Goal: Task Accomplishment & Management: Complete application form

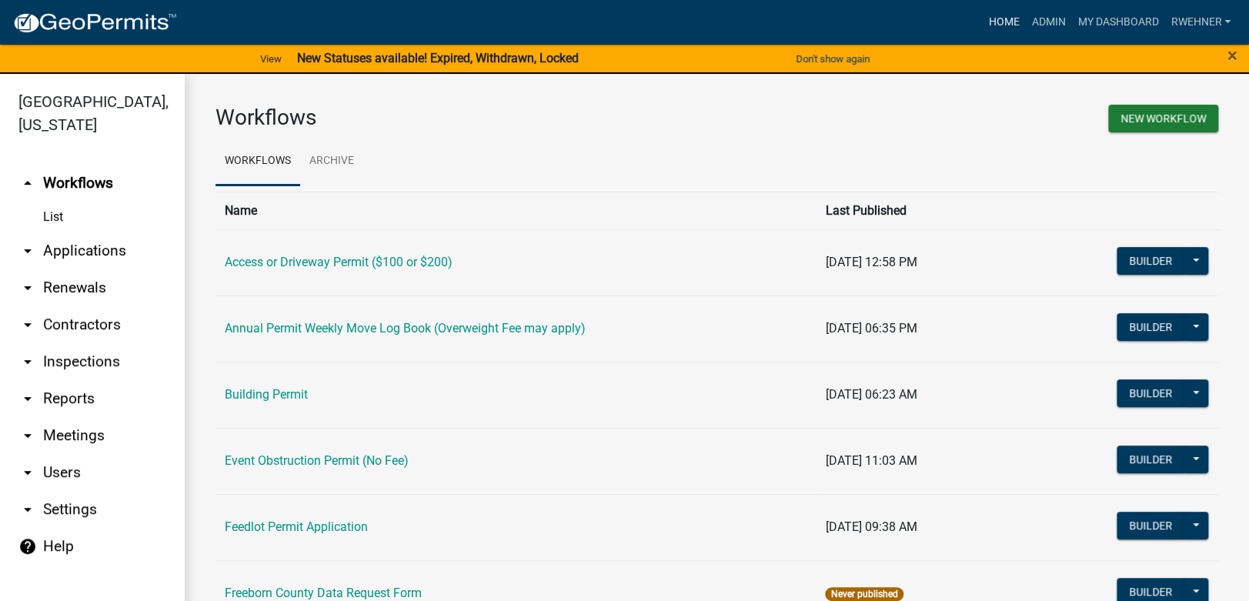
click at [988, 26] on link "Home" at bounding box center [1003, 22] width 43 height 29
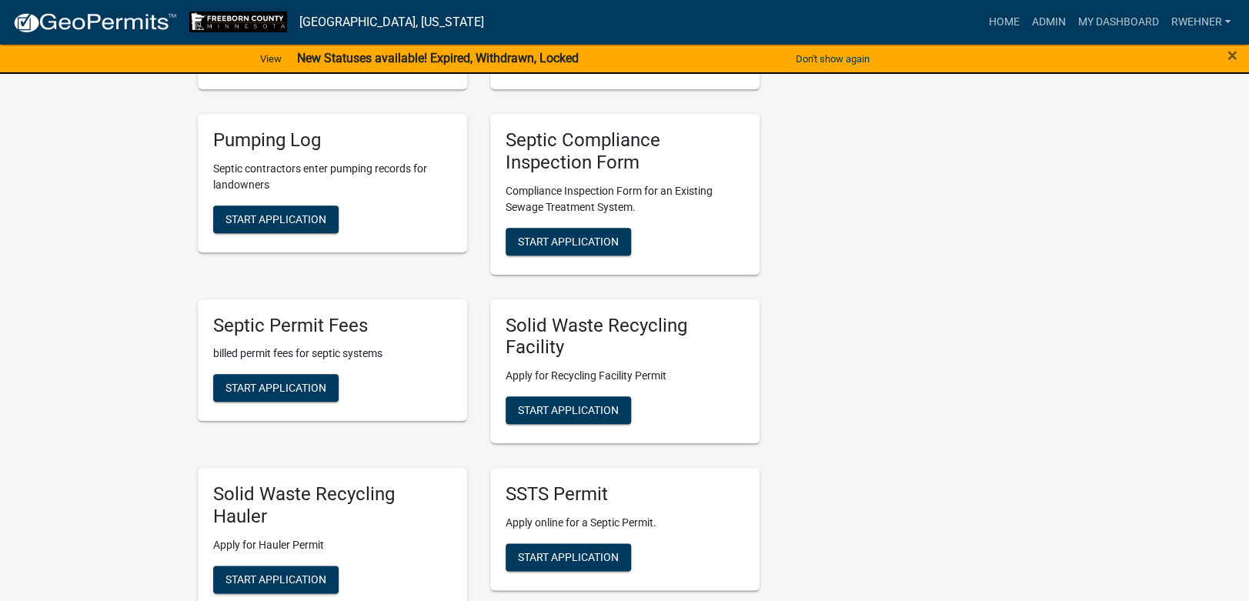
scroll to position [485, 0]
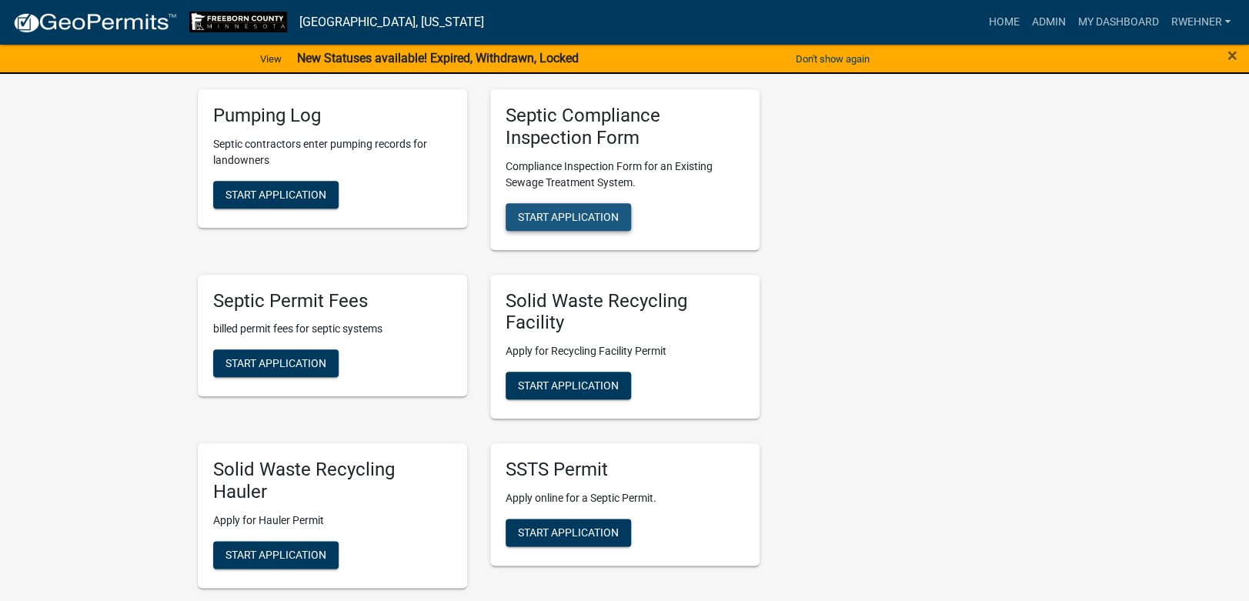
click at [541, 220] on span "Start Application" at bounding box center [568, 216] width 101 height 12
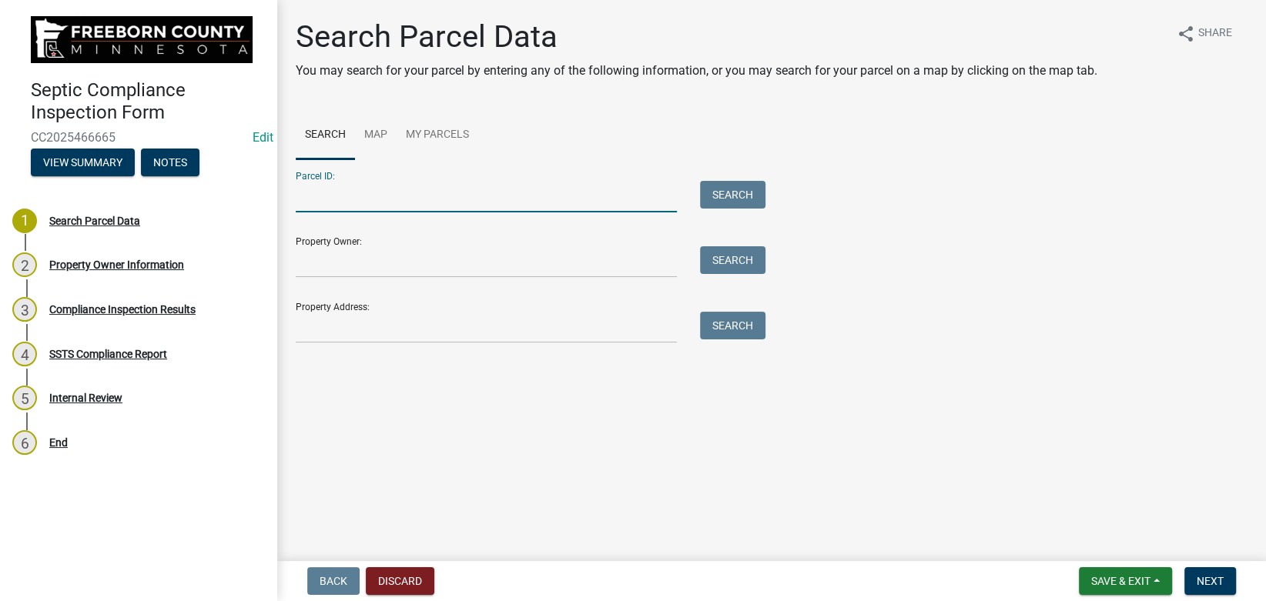
click at [341, 186] on input "Parcel ID:" at bounding box center [486, 197] width 381 height 32
paste input "130600110"
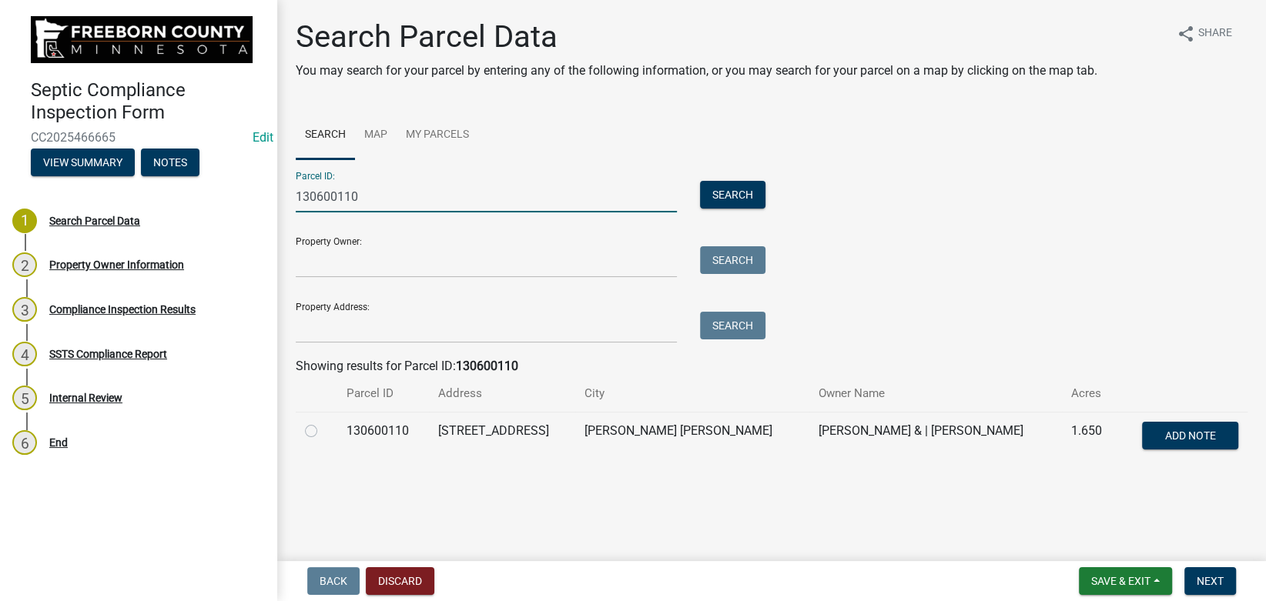
type input "130600110"
click at [323, 422] on label at bounding box center [323, 422] width 0 height 0
click at [323, 430] on input "radio" at bounding box center [328, 427] width 10 height 10
radio input "true"
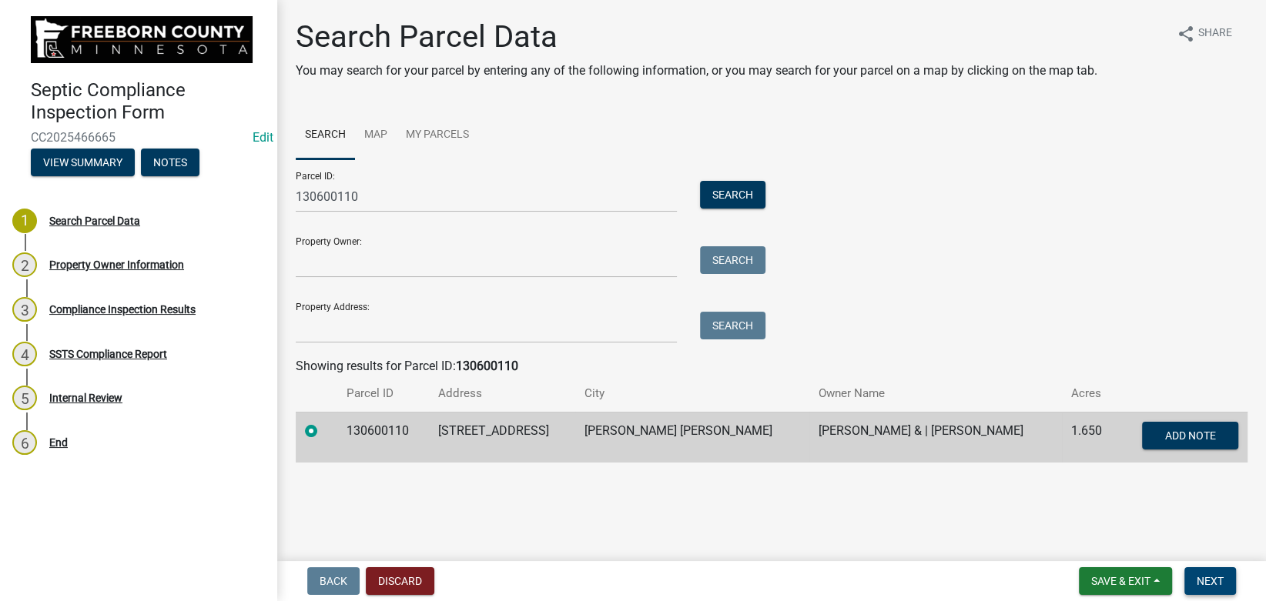
click at [1216, 585] on span "Next" at bounding box center [1209, 581] width 27 height 12
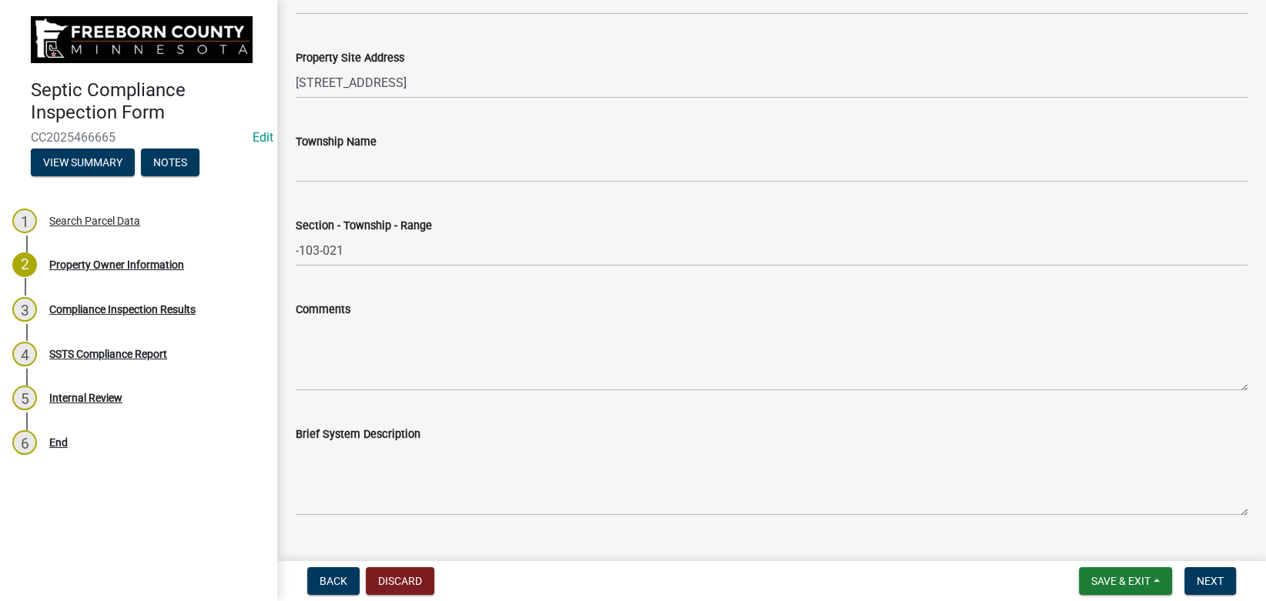
scroll to position [743, 0]
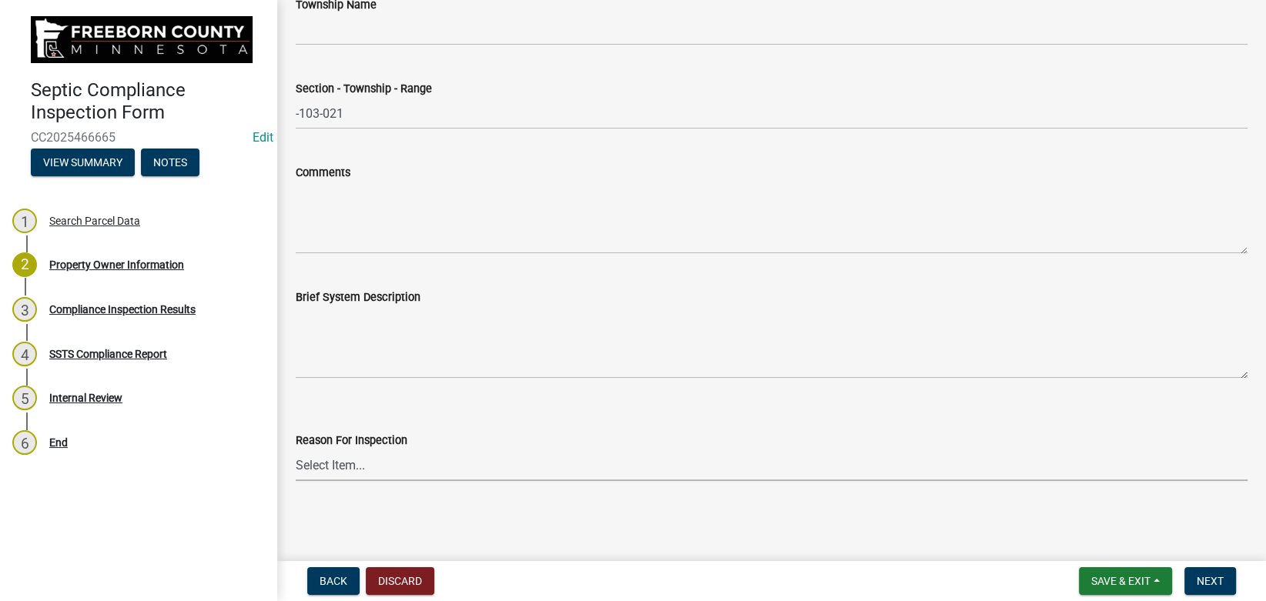
click at [296, 450] on select "Select Item... Property Sale Required for Permit County Compliance Inventory (C…" at bounding box center [771, 466] width 951 height 32
click option "Property Sale" at bounding box center [0, 0] width 0 height 0
select select "d6fd99ce-8a43-4bcf-938d-761da4bf36de"
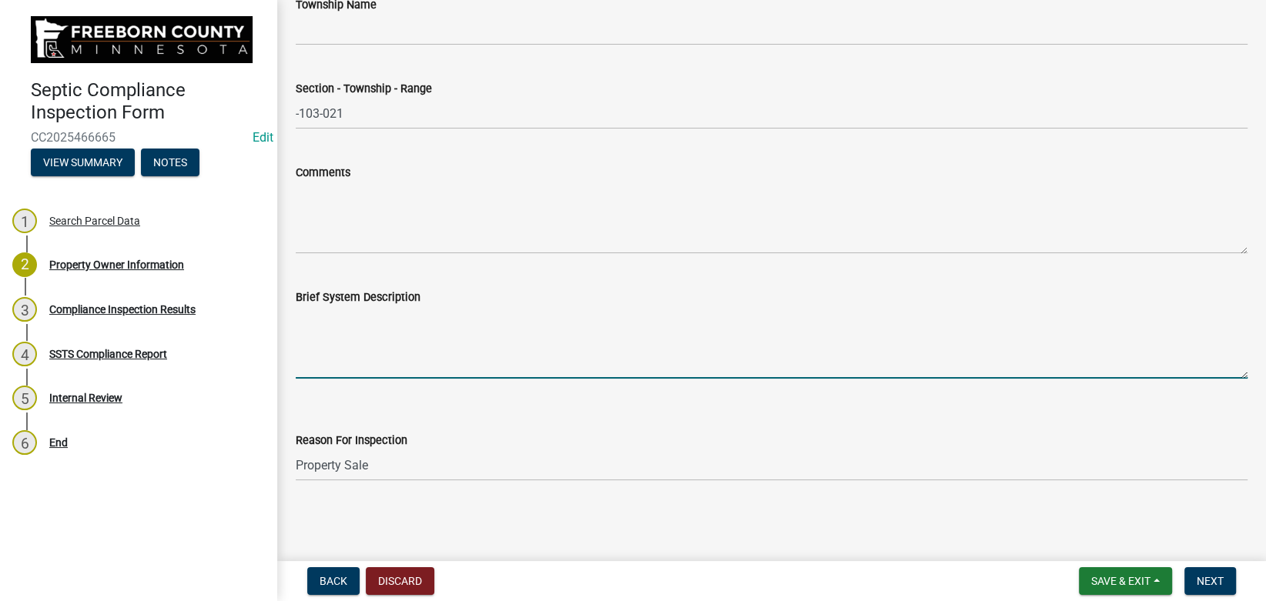
click at [360, 363] on textarea "Brief System Description" at bounding box center [771, 342] width 951 height 72
type textarea "1500 septic, 750 pump to 3 bedroom at grade."
click at [1199, 581] on span "Next" at bounding box center [1209, 581] width 27 height 12
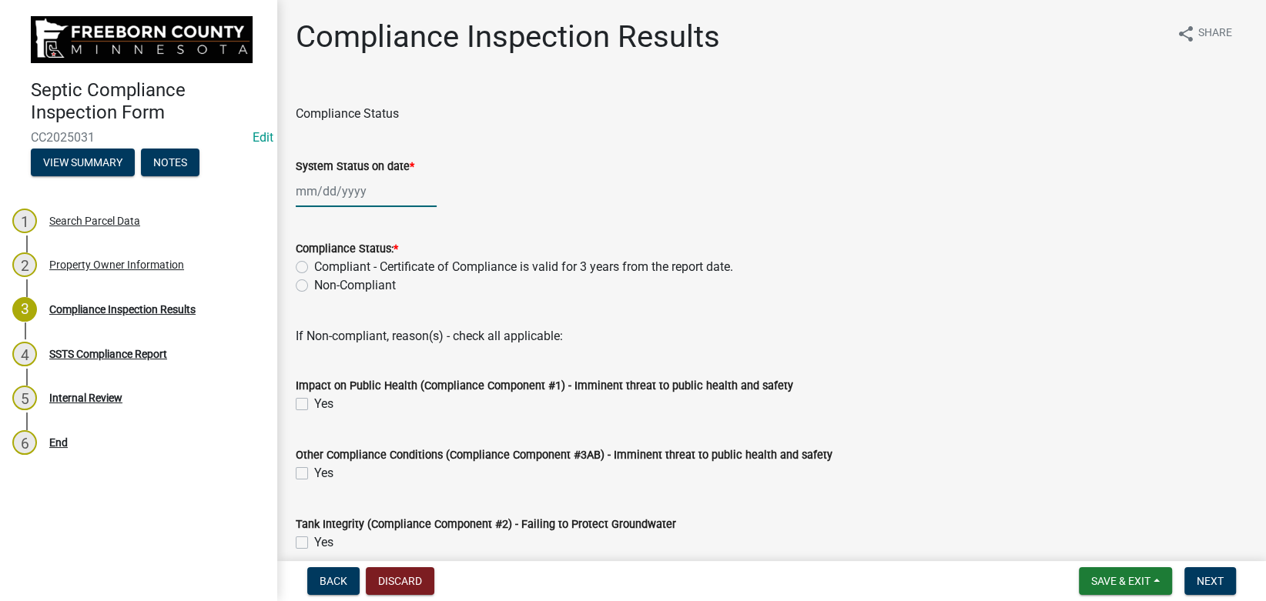
click at [347, 187] on input "System Status on date *" at bounding box center [366, 192] width 141 height 32
select select "8"
select select "2025"
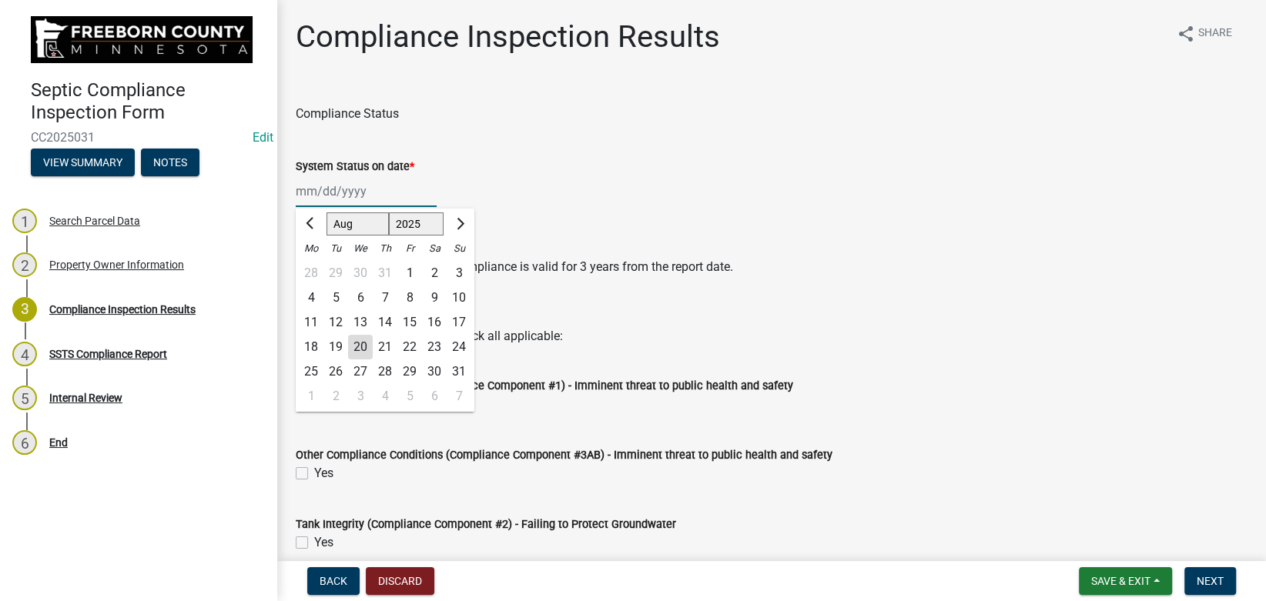
click at [347, 187] on input "System Status on date *" at bounding box center [366, 192] width 141 height 32
click at [313, 349] on div "18" at bounding box center [311, 347] width 25 height 25
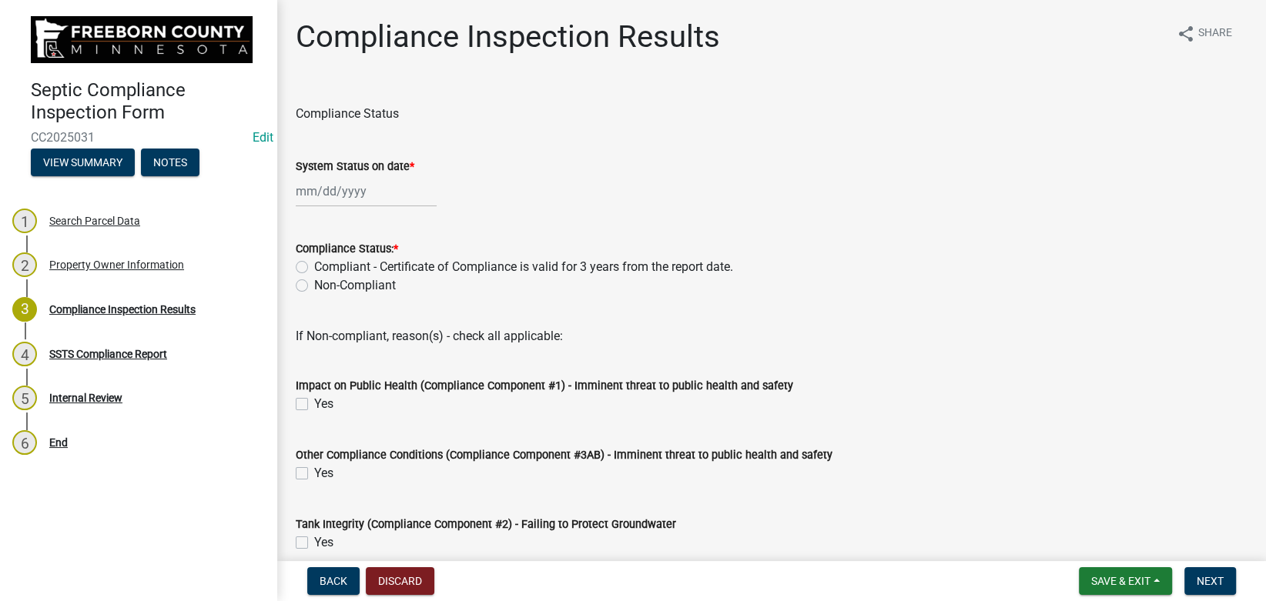
type input "[DATE]"
click at [314, 266] on label "Compliant - Certificate of Compliance is valid for 3 years from the report date." at bounding box center [523, 267] width 419 height 18
click at [314, 266] on input "Compliant - Certificate of Compliance is valid for 3 years from the report date." at bounding box center [319, 263] width 10 height 10
radio input "true"
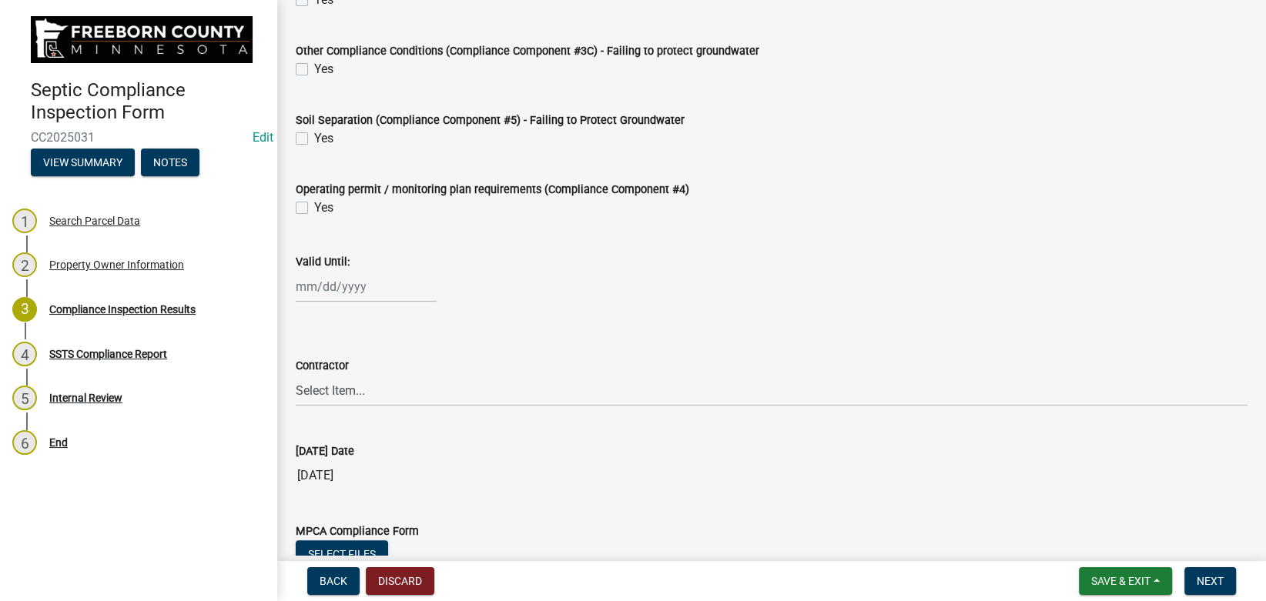
scroll to position [606, 0]
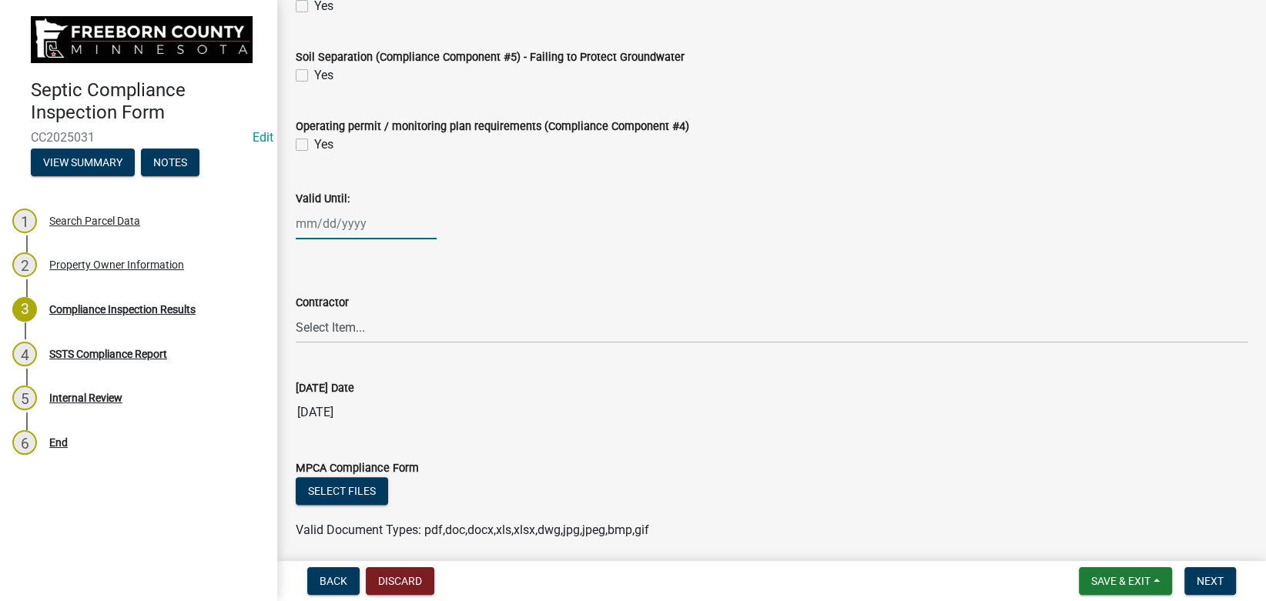
click at [346, 230] on input "Valid Until:" at bounding box center [366, 224] width 141 height 32
select select "8"
select select "2025"
click at [360, 226] on input "Valid Until:" at bounding box center [366, 224] width 141 height 32
type input "[DATE]"
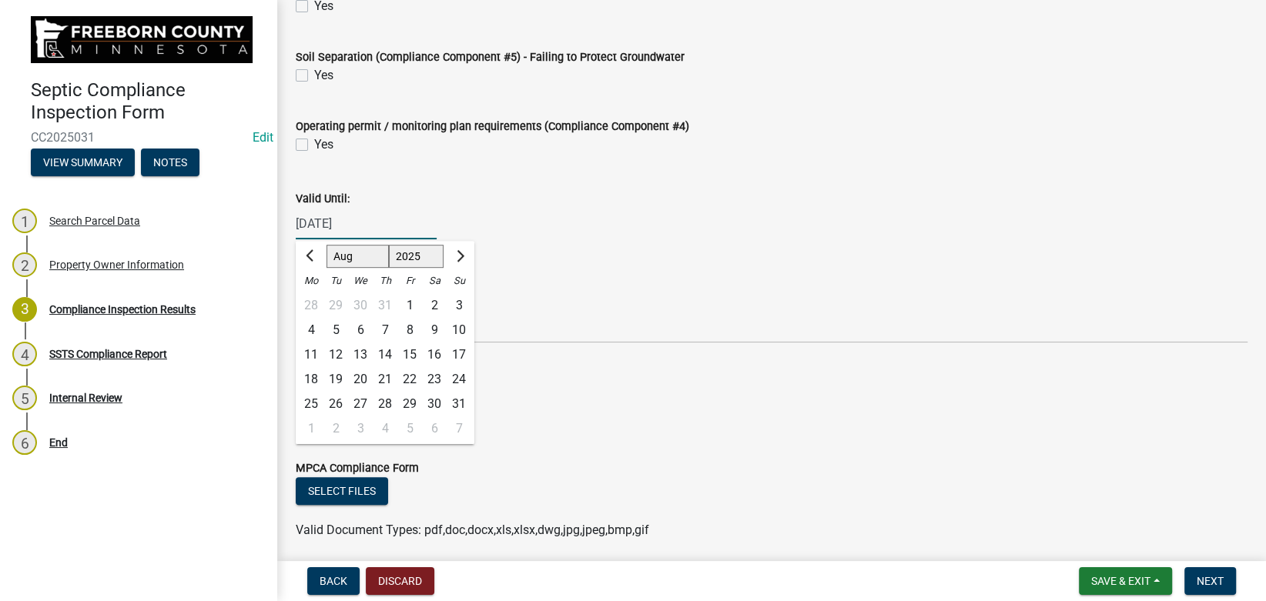
click at [519, 189] on div "Valid Until:" at bounding box center [771, 198] width 951 height 18
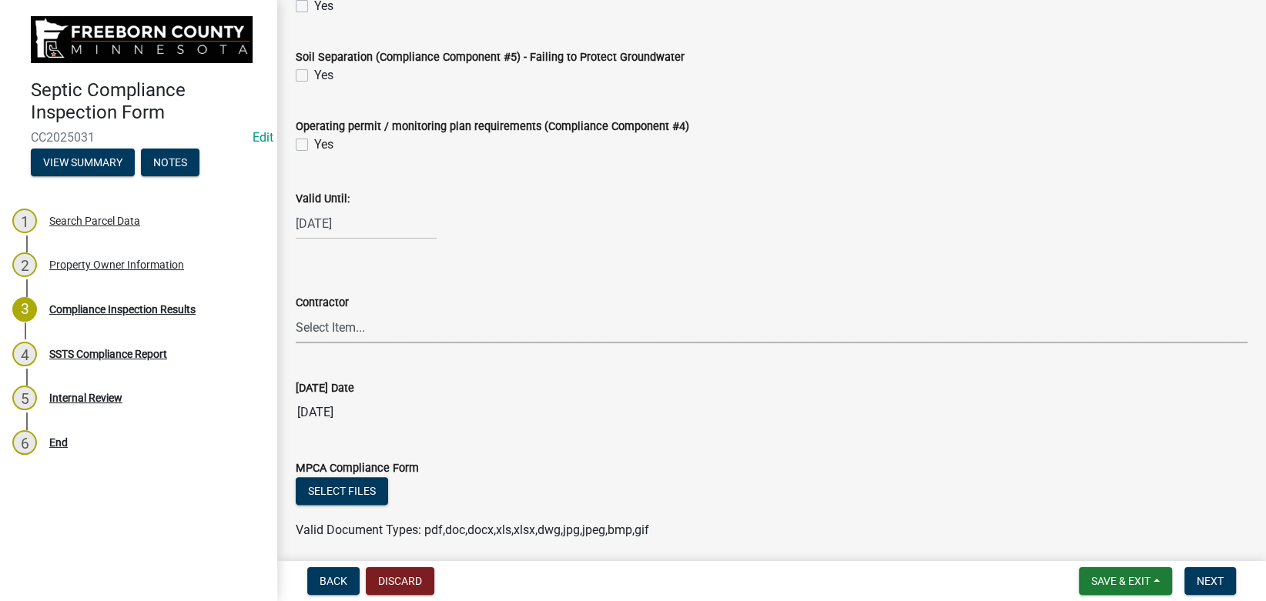
click at [296, 312] on select "Select Item... P & L Excavating Precision Septic Services [PERSON_NAME] Excavat…" at bounding box center [771, 328] width 951 height 32
click option "Precision Septic Services" at bounding box center [0, 0] width 0 height 0
select select "1712dd66-1c59-4d8d-b780-c3501c42667d"
click at [296, 312] on select "Select Item... P & L Excavating Precision Septic Services [PERSON_NAME] Excavat…" at bounding box center [771, 328] width 951 height 32
click at [631, 343] on wm-data-entity-input "Contractor Select Item... P & L Excavating Precision Septic Services [PERSON_NA…" at bounding box center [771, 305] width 951 height 104
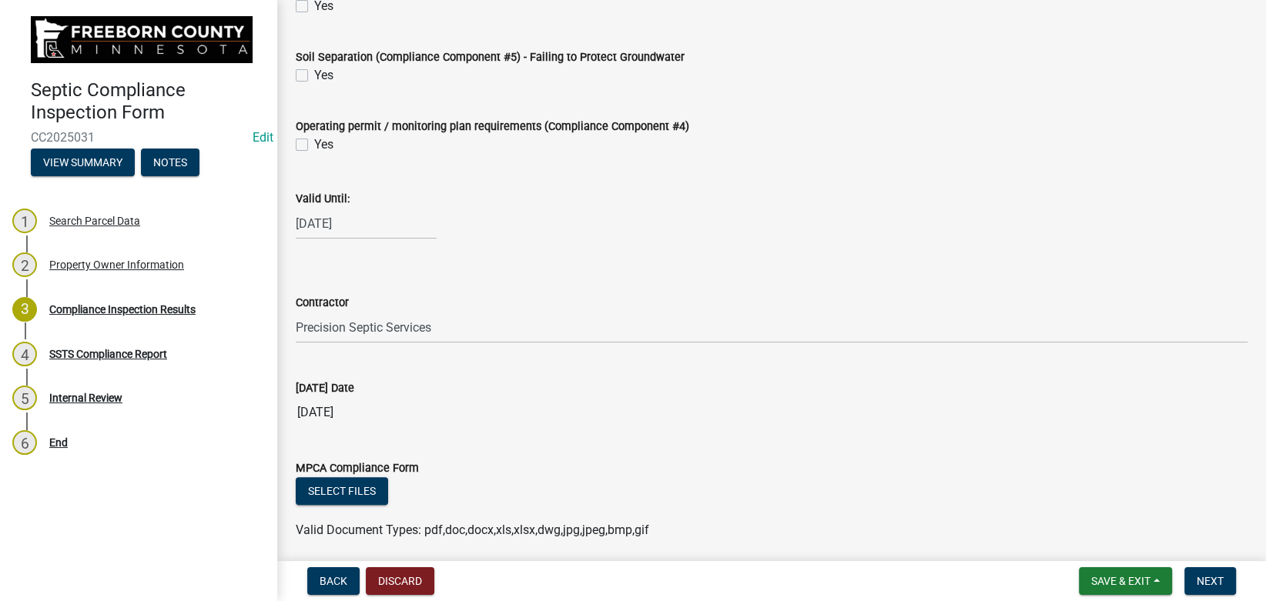
click at [608, 386] on div "[DATE] Date" at bounding box center [771, 388] width 951 height 18
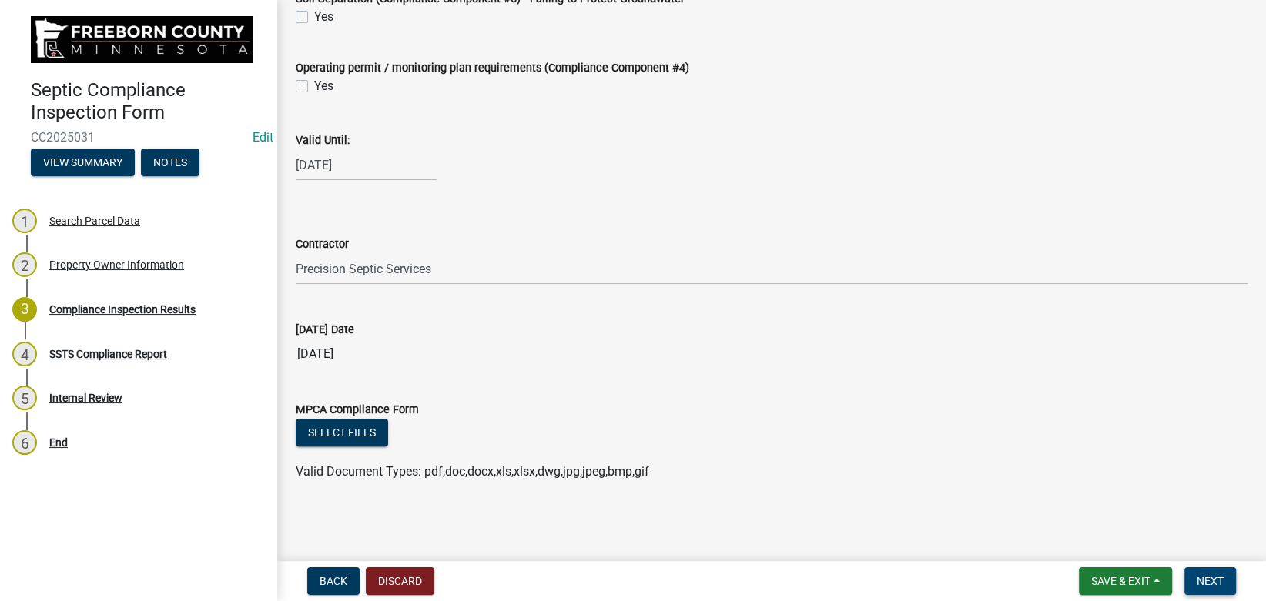
click at [1216, 577] on span "Next" at bounding box center [1209, 581] width 27 height 12
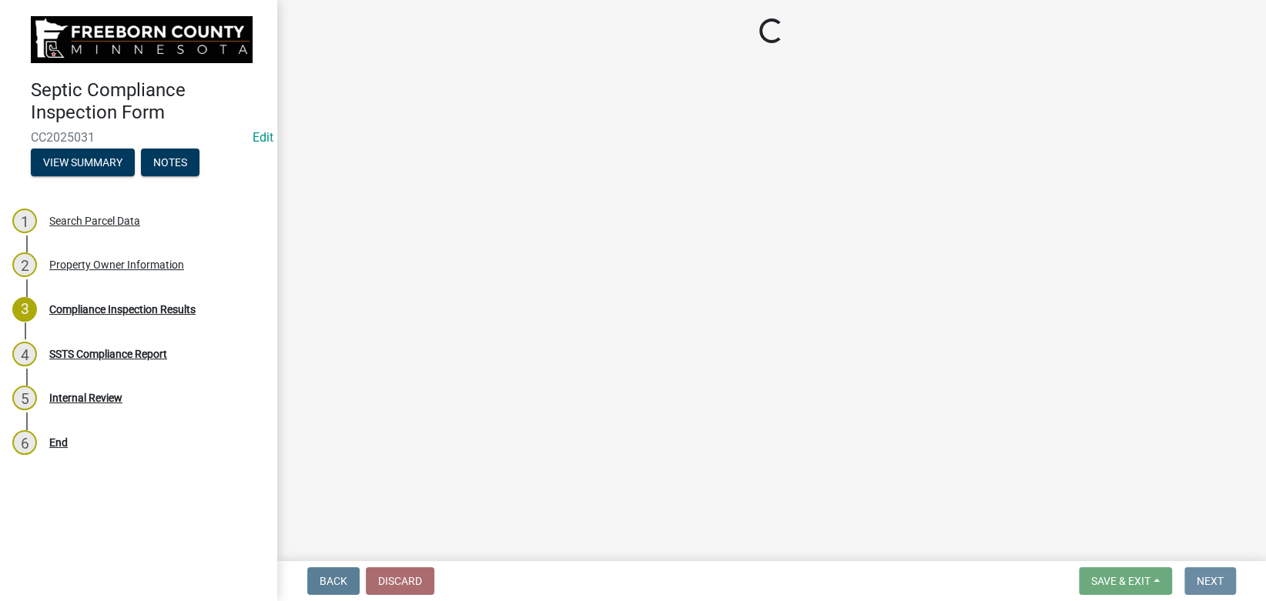
scroll to position [0, 0]
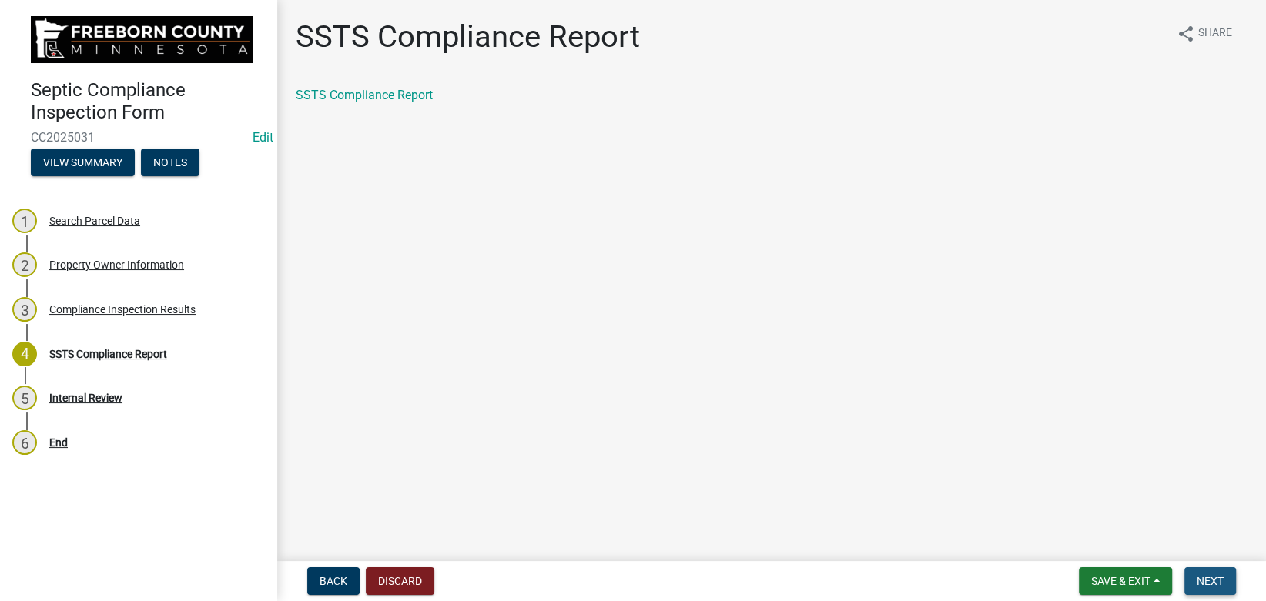
click at [1216, 584] on span "Next" at bounding box center [1209, 581] width 27 height 12
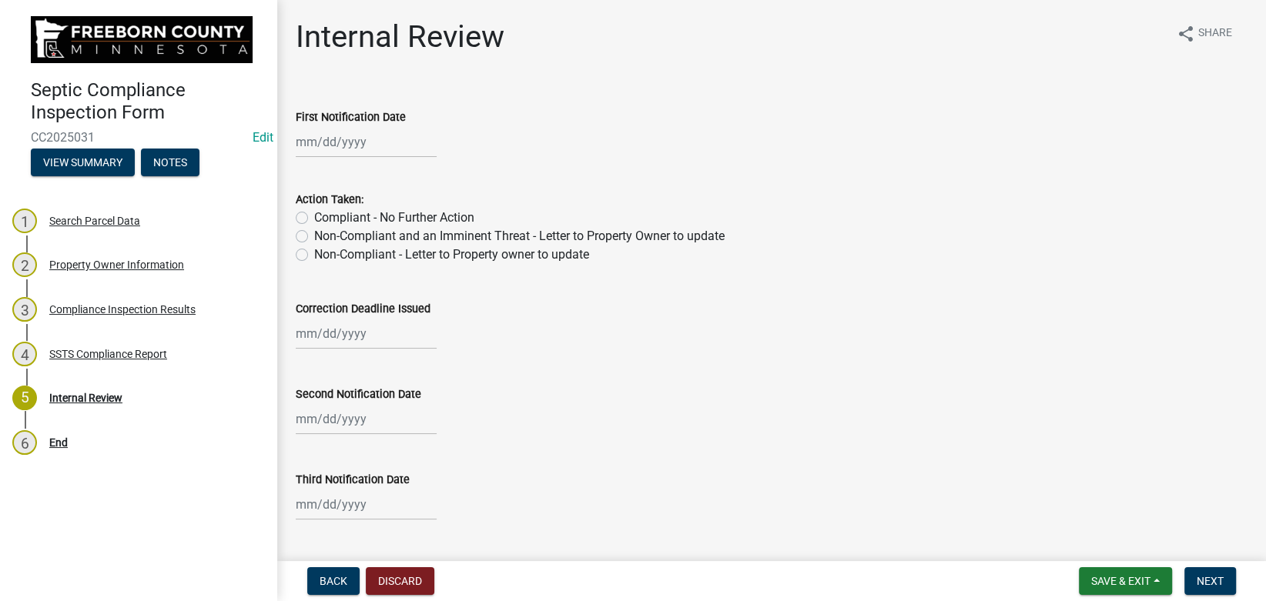
click at [415, 215] on label "Compliant - No Further Action" at bounding box center [394, 218] width 160 height 18
click at [324, 215] on input "Compliant - No Further Action" at bounding box center [319, 214] width 10 height 10
radio input "true"
click at [1212, 585] on span "Next" at bounding box center [1209, 581] width 27 height 12
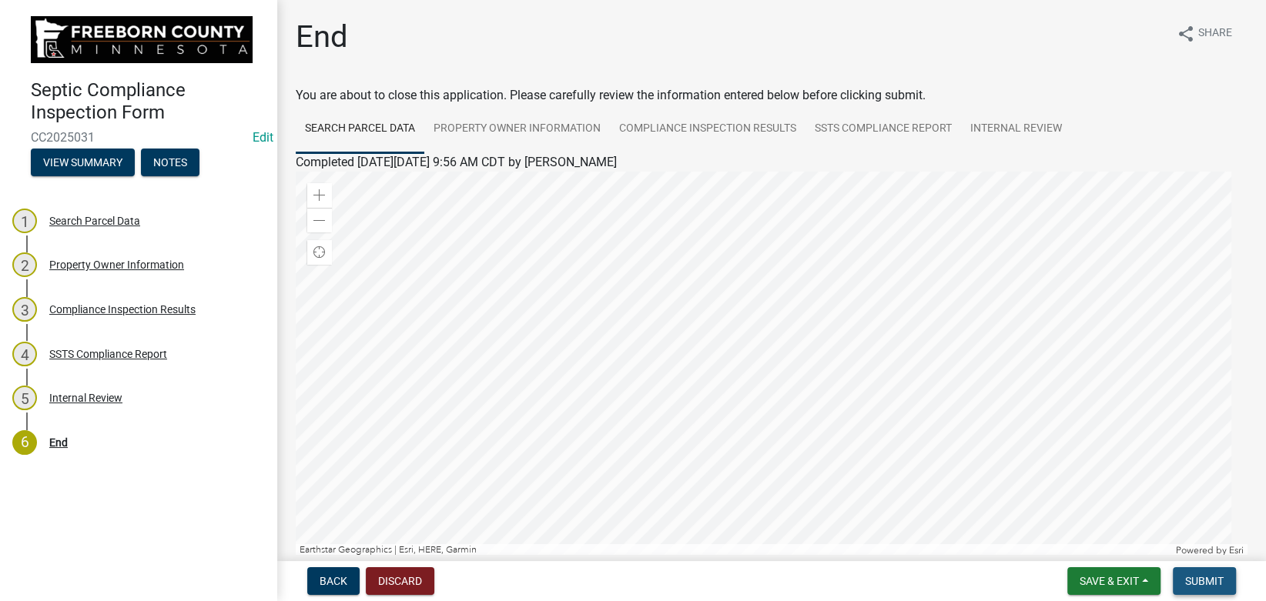
click at [1212, 585] on span "Submit" at bounding box center [1204, 581] width 38 height 12
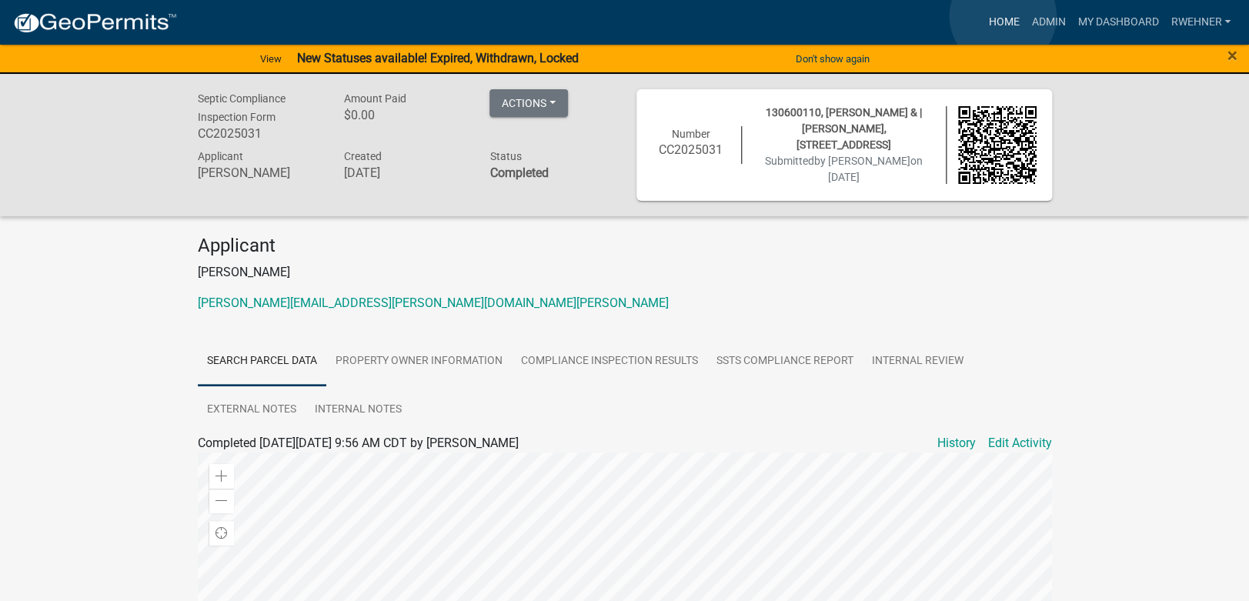
click at [1003, 16] on link "Home" at bounding box center [1003, 22] width 43 height 29
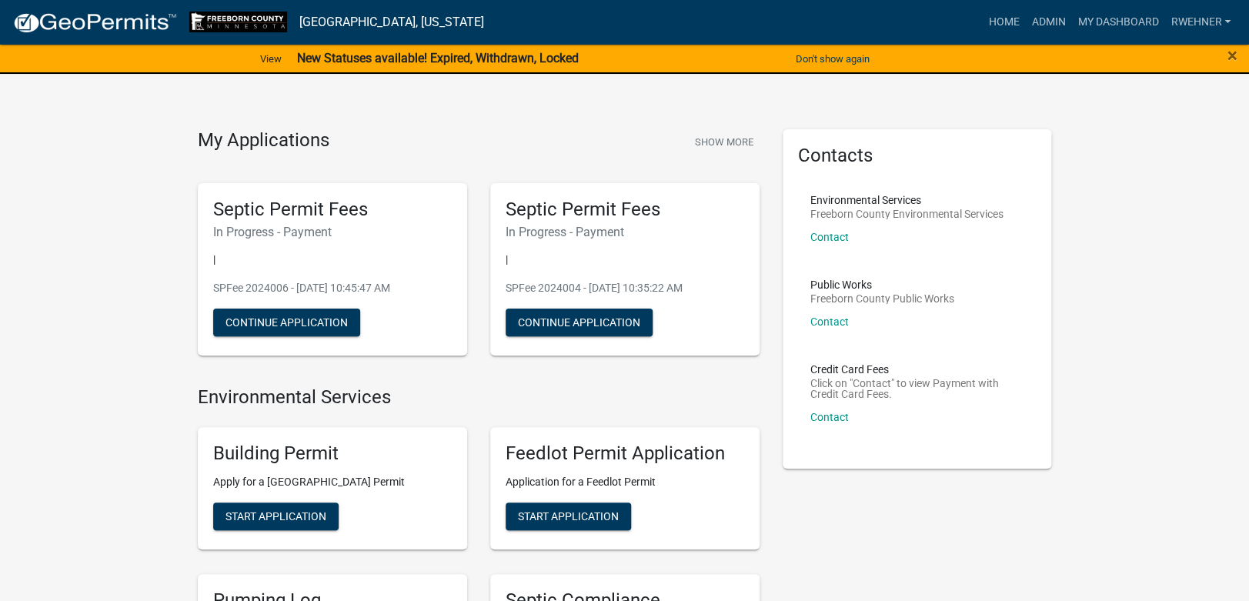
click at [570, 56] on strong "New Statuses available! Expired, Withdrawn, Locked" at bounding box center [438, 58] width 282 height 15
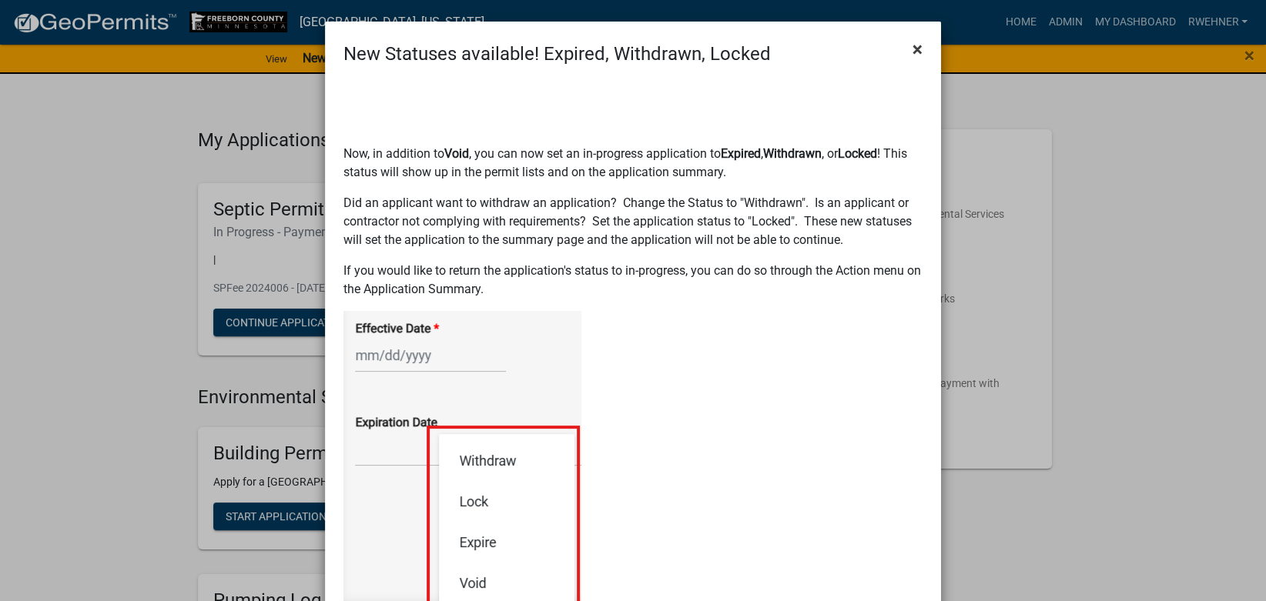
click at [908, 38] on button "×" at bounding box center [917, 49] width 35 height 43
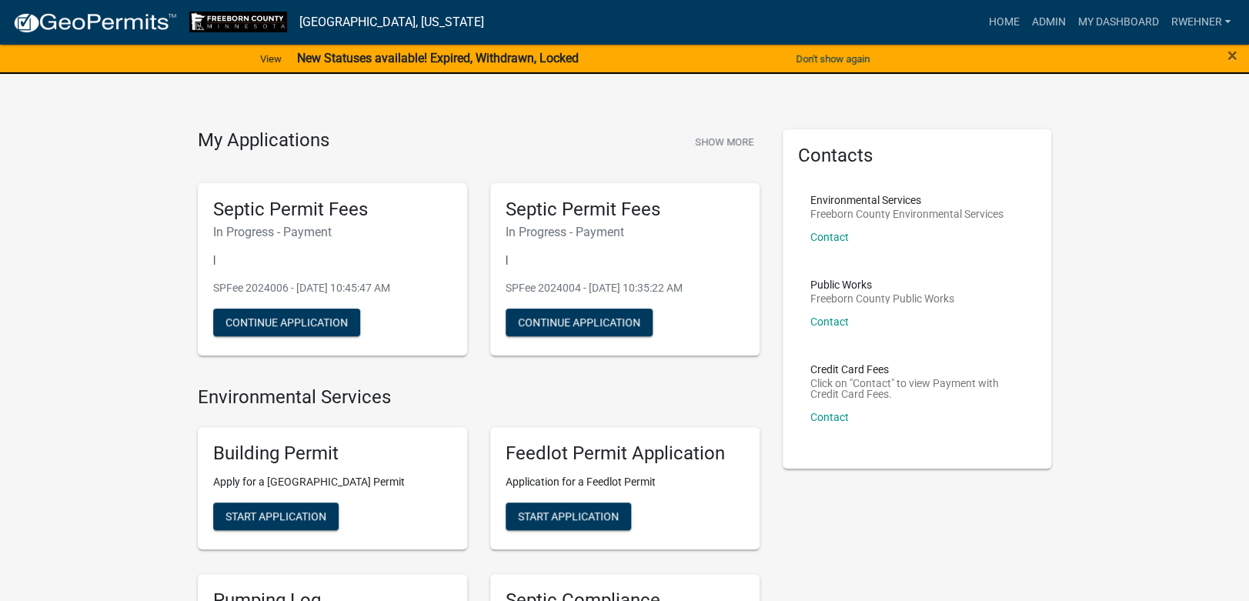
click at [832, 62] on button "Don't show again" at bounding box center [833, 58] width 86 height 25
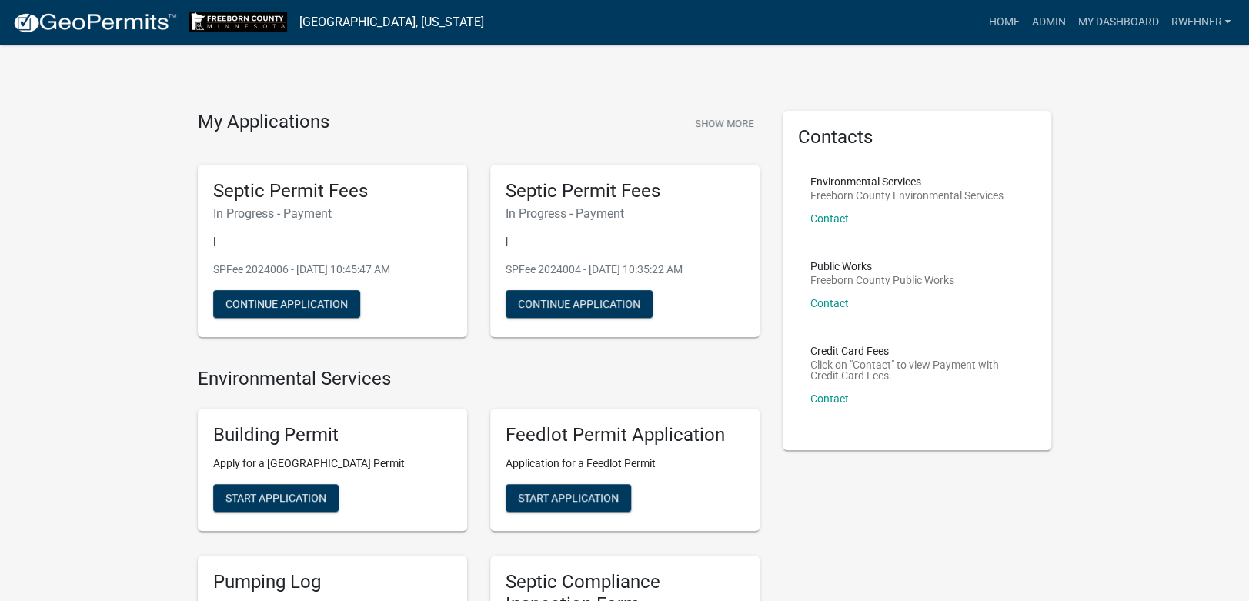
scroll to position [485, 0]
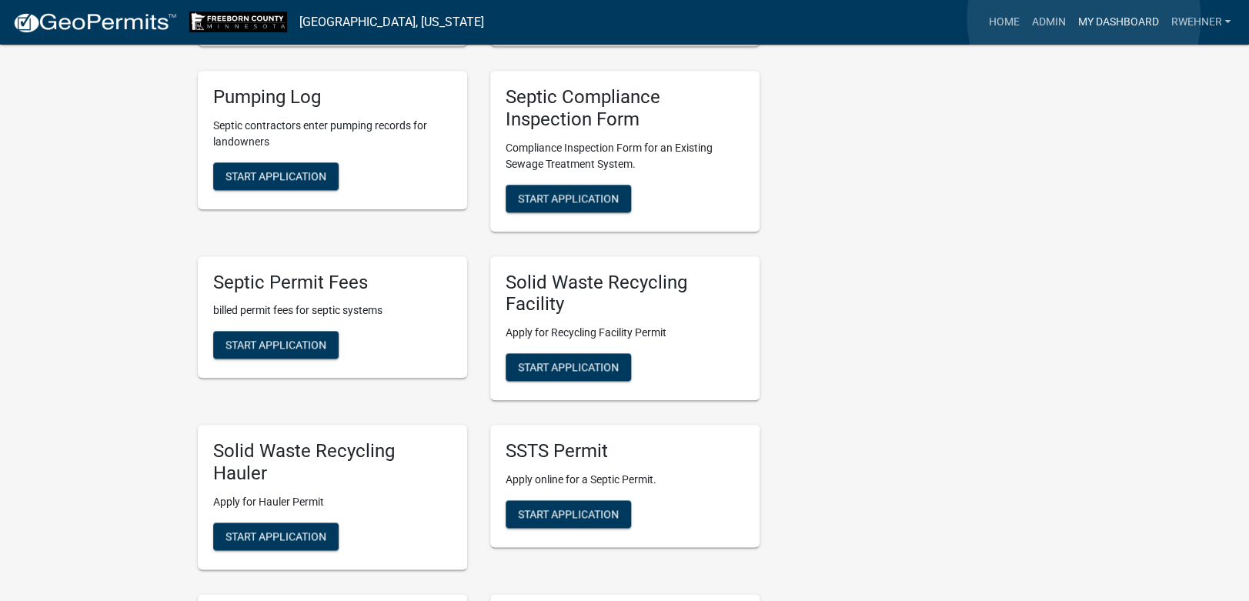
click at [1084, 18] on link "My Dashboard" at bounding box center [1118, 22] width 93 height 29
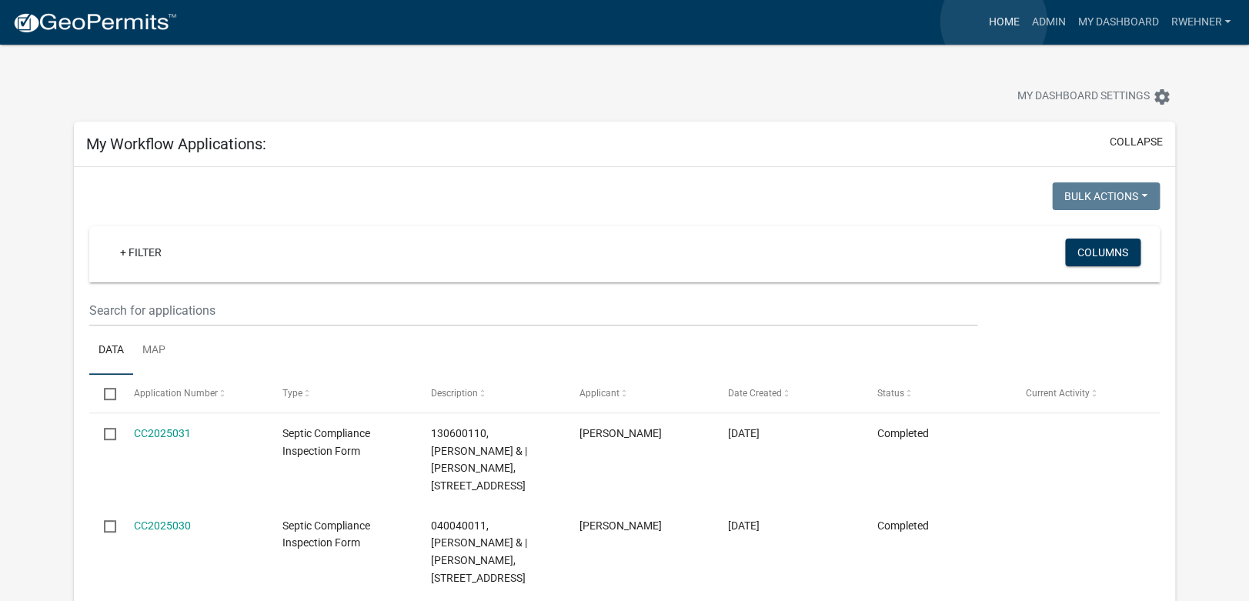
click at [994, 22] on link "Home" at bounding box center [1003, 22] width 43 height 29
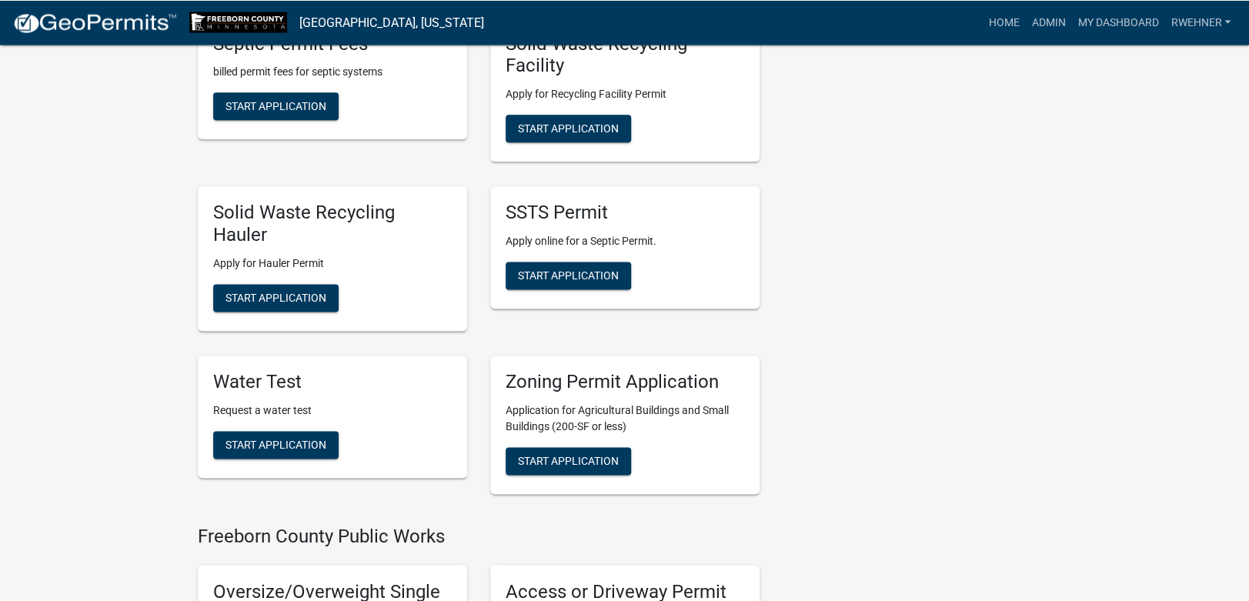
scroll to position [727, 0]
